Goal: Find specific page/section: Find specific page/section

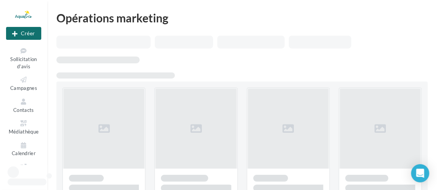
scroll to position [107, 0]
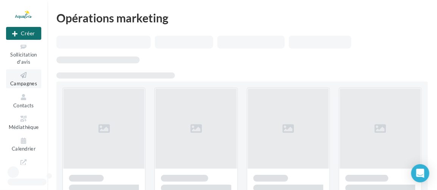
click at [28, 82] on span "Campagnes" at bounding box center [23, 83] width 27 height 6
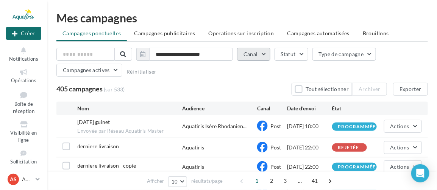
click at [245, 55] on button "Canal" at bounding box center [253, 54] width 33 height 13
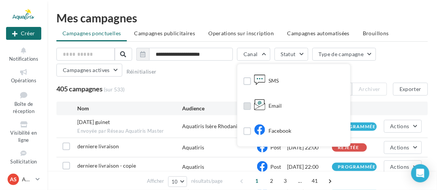
click at [259, 103] on icon at bounding box center [259, 104] width 11 height 11
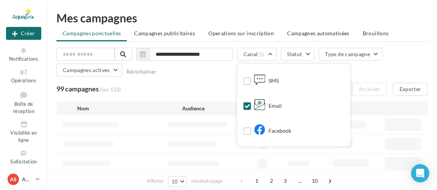
click at [222, 90] on div "99 campagnes (sur 533) Tout sélectionner Archiver Exporter" at bounding box center [242, 89] width 372 height 13
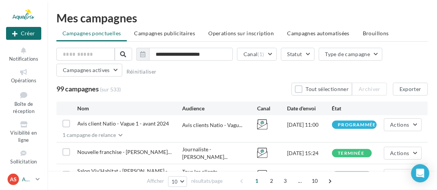
click at [33, 175] on link "AS AQUATIRIS Siège Steeve_Tessier" at bounding box center [23, 179] width 35 height 14
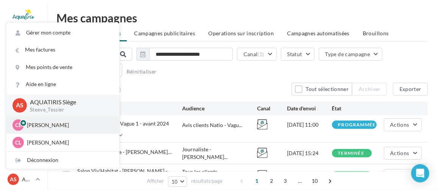
click at [44, 122] on p "Chloé Lallée" at bounding box center [68, 125] width 83 height 8
